Goal: Navigation & Orientation: Go to known website

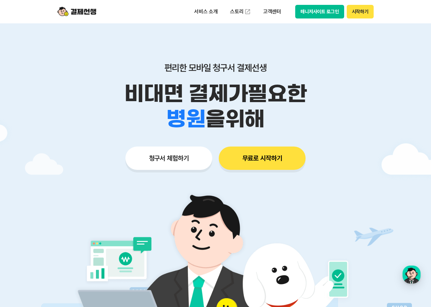
click at [320, 12] on button "매니저사이트 로그인" at bounding box center [319, 12] width 49 height 14
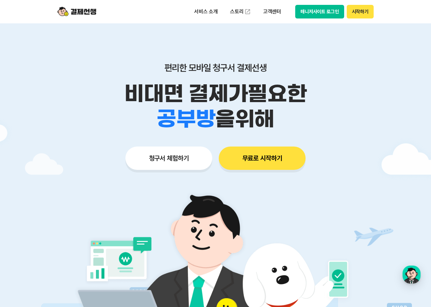
click at [305, 11] on button "매니저사이트 로그인" at bounding box center [319, 12] width 49 height 14
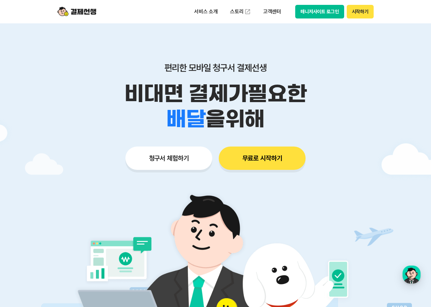
click at [317, 15] on button "매니저사이트 로그인" at bounding box center [319, 12] width 49 height 14
click at [317, 10] on button "매니저사이트 로그인" at bounding box center [319, 12] width 49 height 14
click at [318, 11] on button "매니저사이트 로그인" at bounding box center [319, 12] width 49 height 14
click at [357, 13] on button "시작하기" at bounding box center [359, 12] width 27 height 14
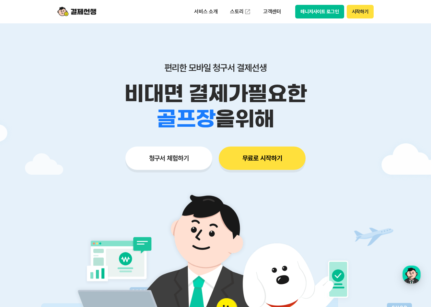
click at [327, 11] on button "매니저사이트 로그인" at bounding box center [319, 12] width 49 height 14
click at [328, 15] on button "매니저사이트 로그인" at bounding box center [319, 12] width 49 height 14
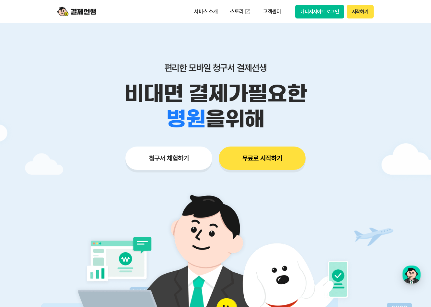
click at [320, 11] on button "매니저사이트 로그인" at bounding box center [319, 12] width 49 height 14
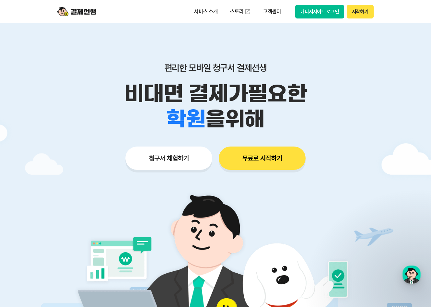
click at [319, 15] on button "매니저사이트 로그인" at bounding box center [319, 12] width 49 height 14
